Goal: Information Seeking & Learning: Learn about a topic

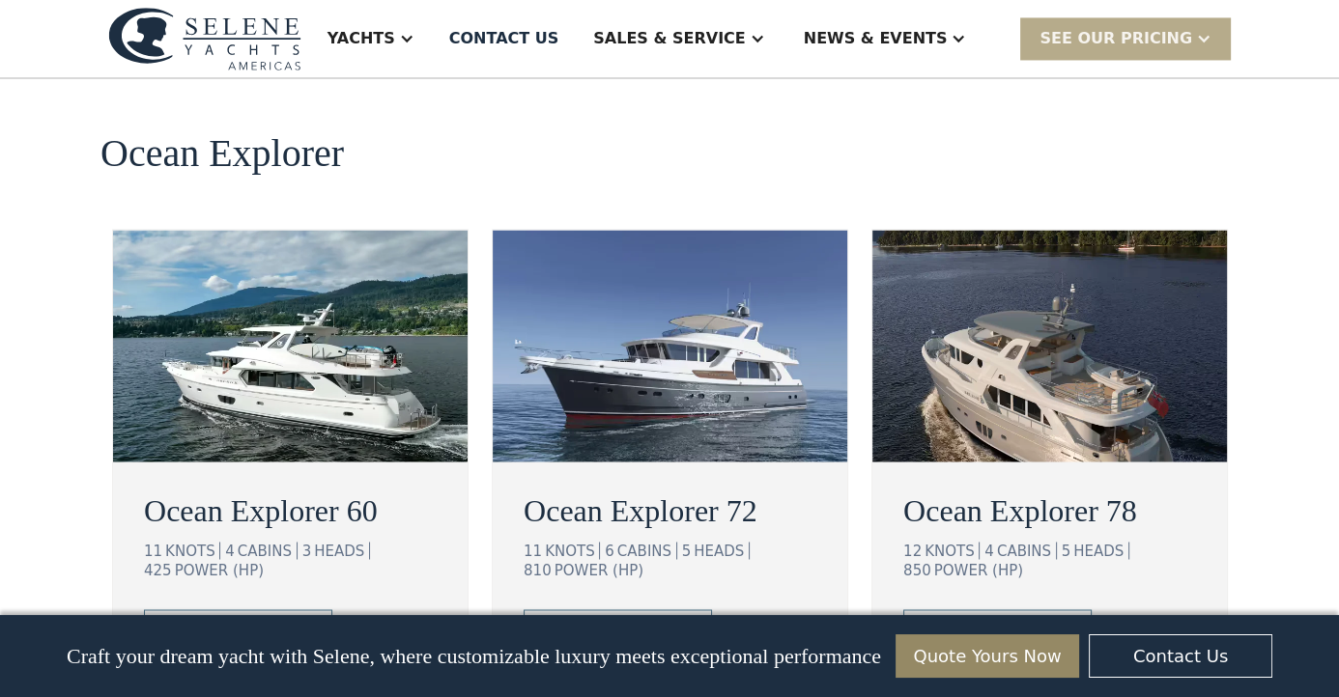
scroll to position [3505, 0]
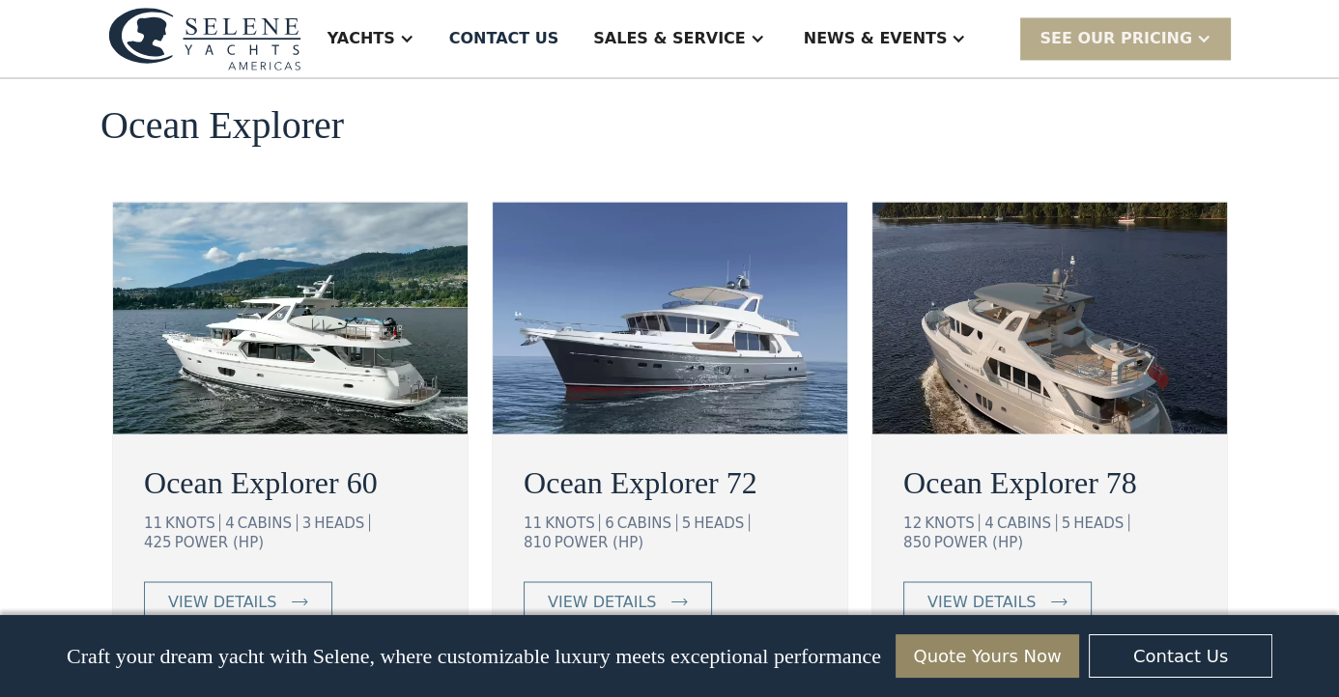
drag, startPoint x: 1343, startPoint y: 38, endPoint x: 1336, endPoint y: 244, distance: 206.8
click at [1067, 284] on img at bounding box center [1049, 318] width 354 height 232
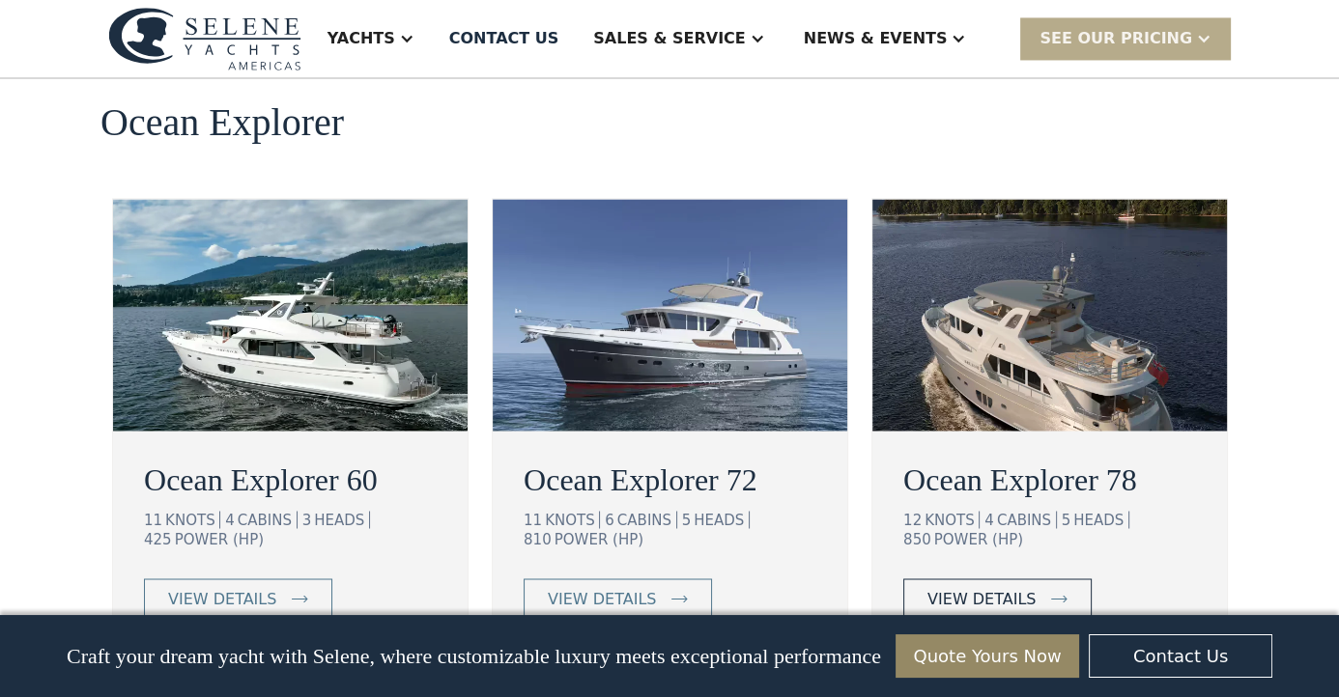
click at [980, 587] on div "view details" at bounding box center [981, 598] width 108 height 23
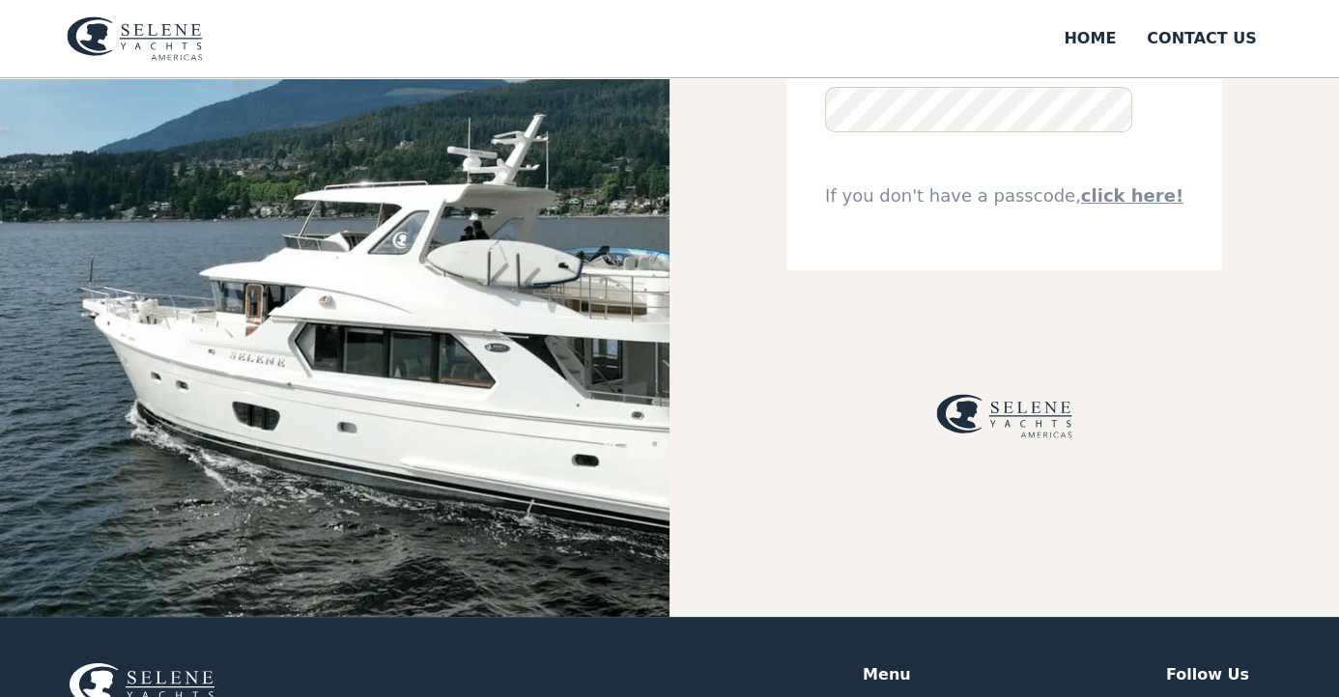
scroll to position [214, 0]
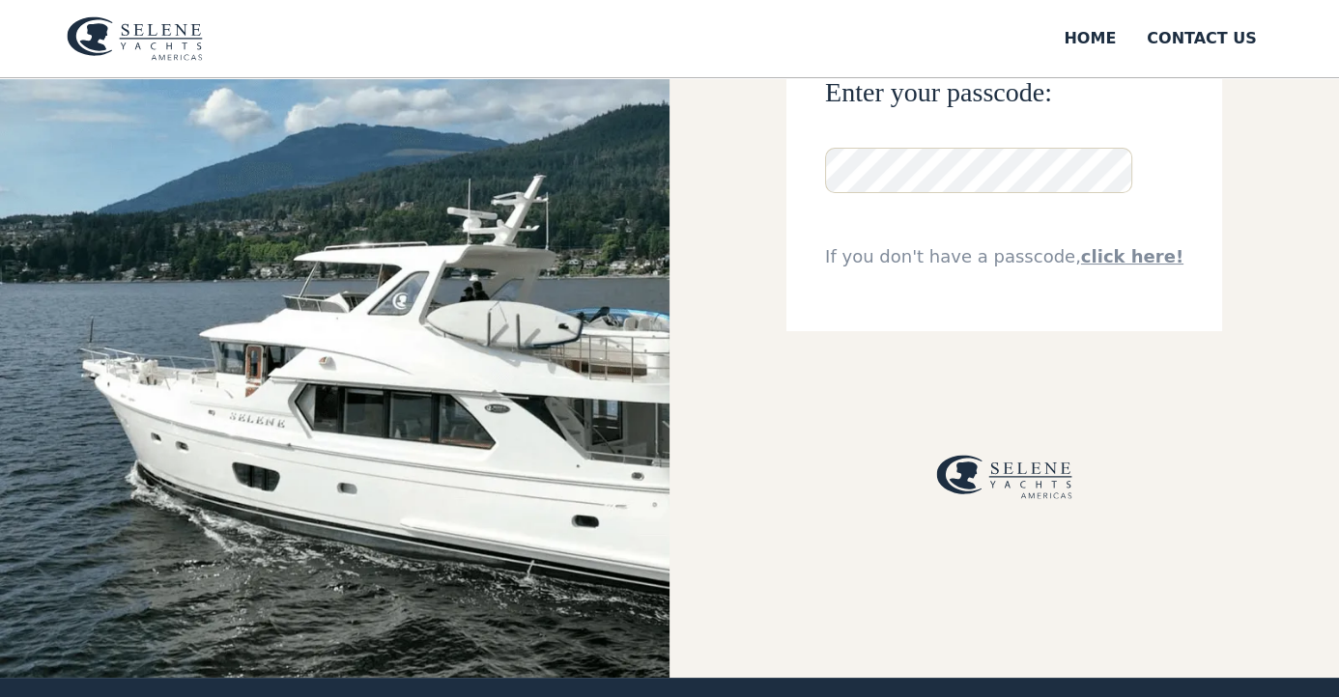
click at [1135, 255] on link "click here!" at bounding box center [1132, 256] width 102 height 20
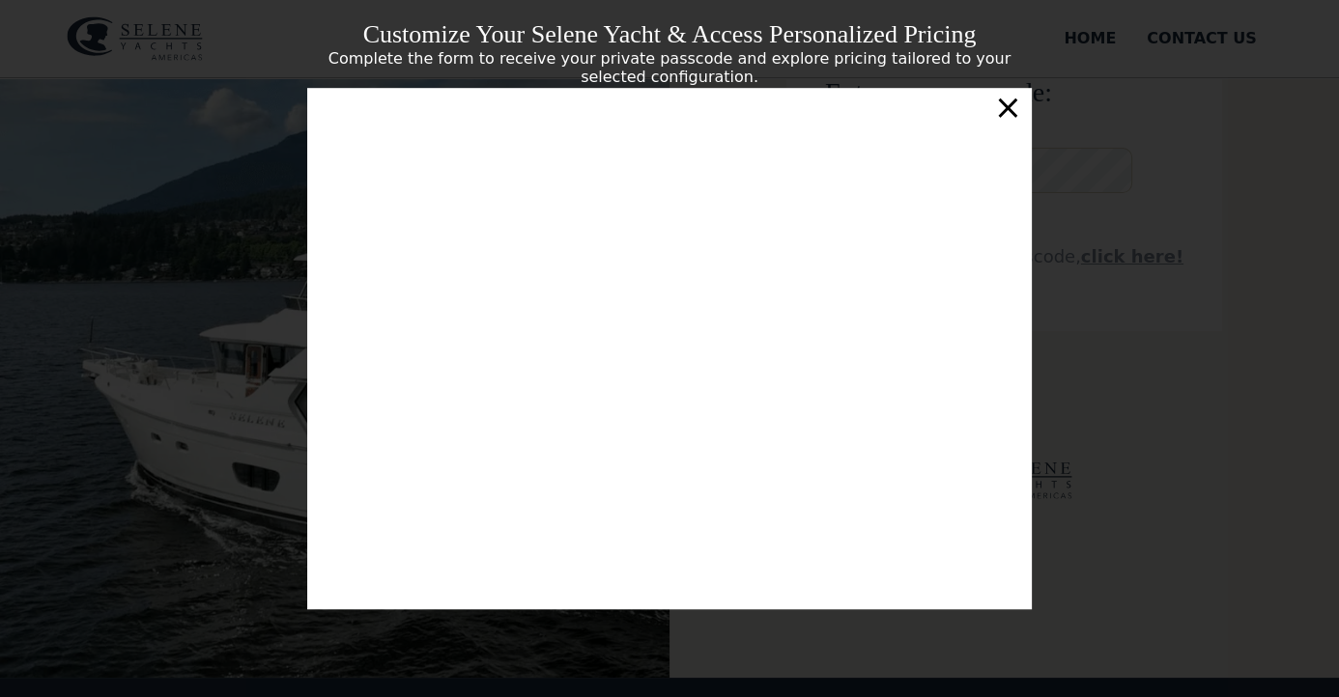
click at [1014, 110] on div "×" at bounding box center [1008, 107] width 28 height 39
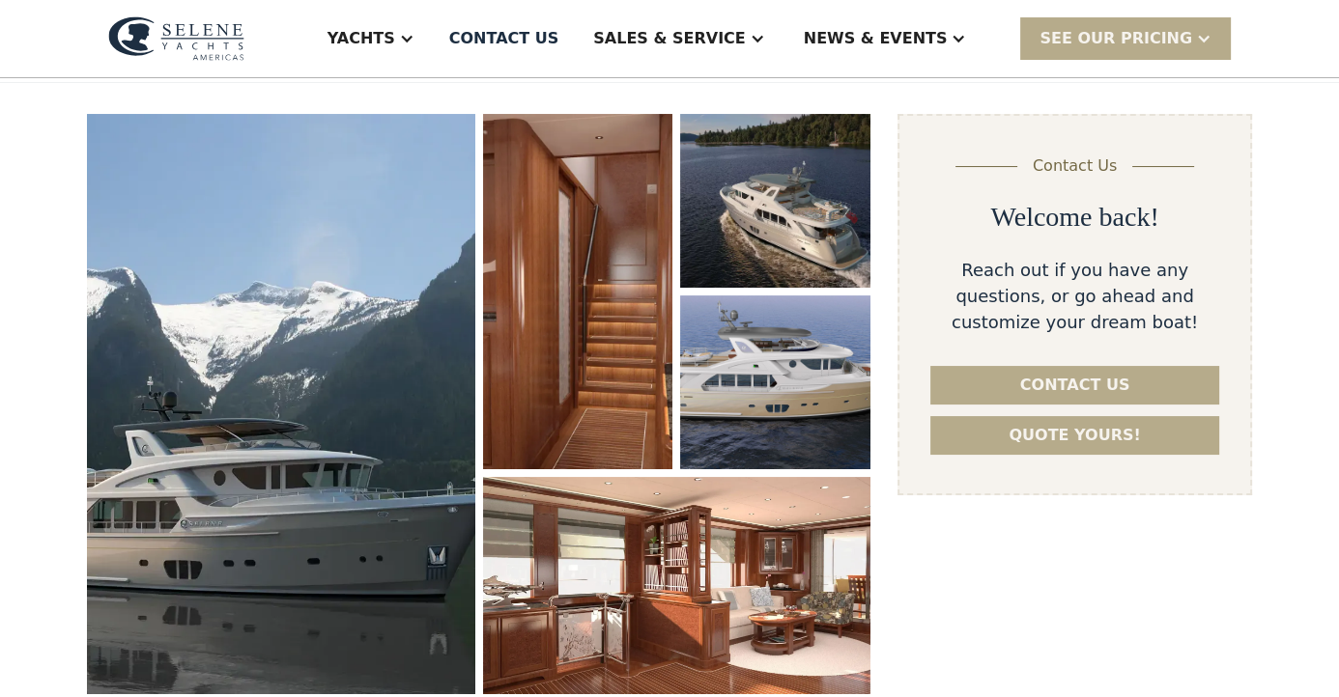
scroll to position [304, 0]
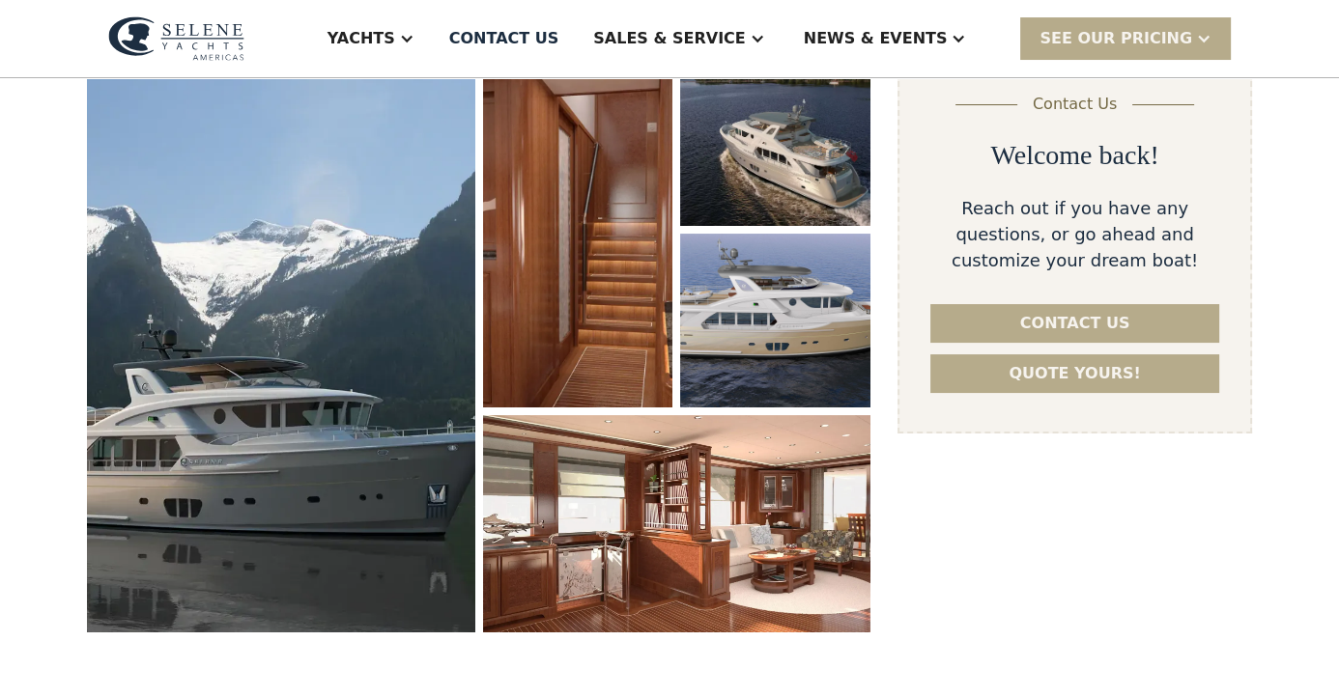
drag, startPoint x: 1347, startPoint y: 52, endPoint x: 1312, endPoint y: 88, distance: 50.5
click at [1312, 88] on html "Yachts Ocean Explorer Ocean Explorer 60 Ocean Explorer 72 Ocean Explorer 78 Cla…" at bounding box center [669, 44] width 1339 height 697
